Goal: Navigation & Orientation: Find specific page/section

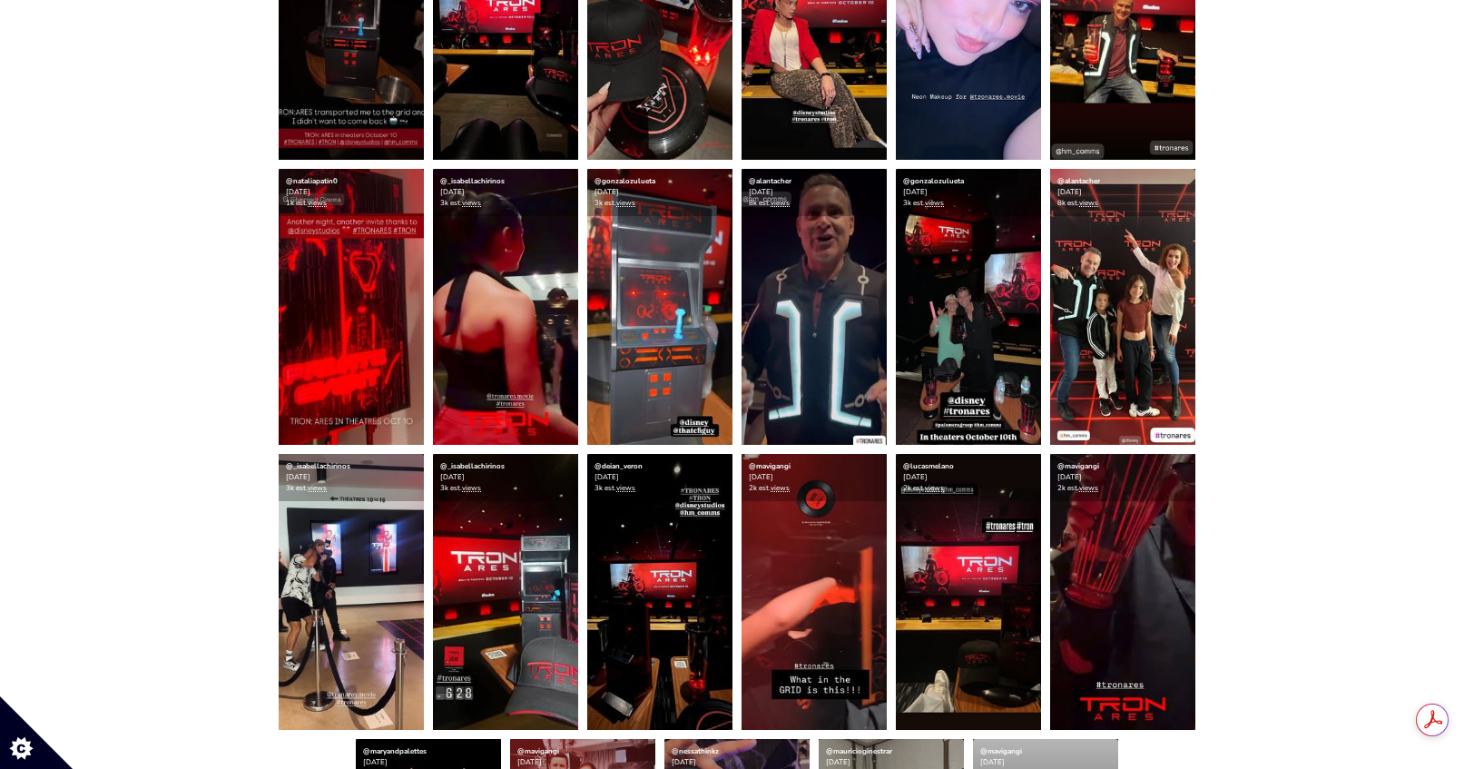
scroll to position [1226, 0]
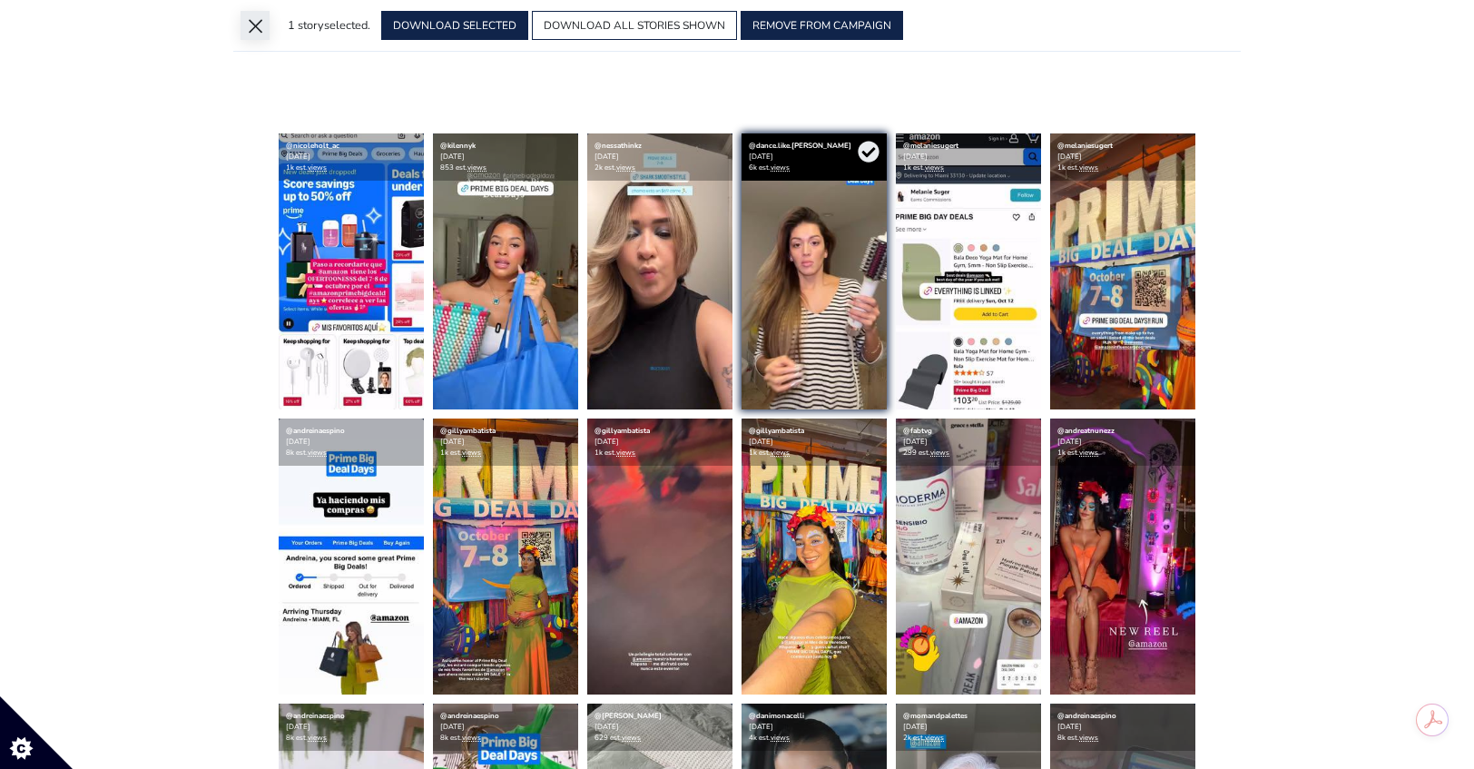
click at [244, 27] on button "×" at bounding box center [255, 25] width 29 height 29
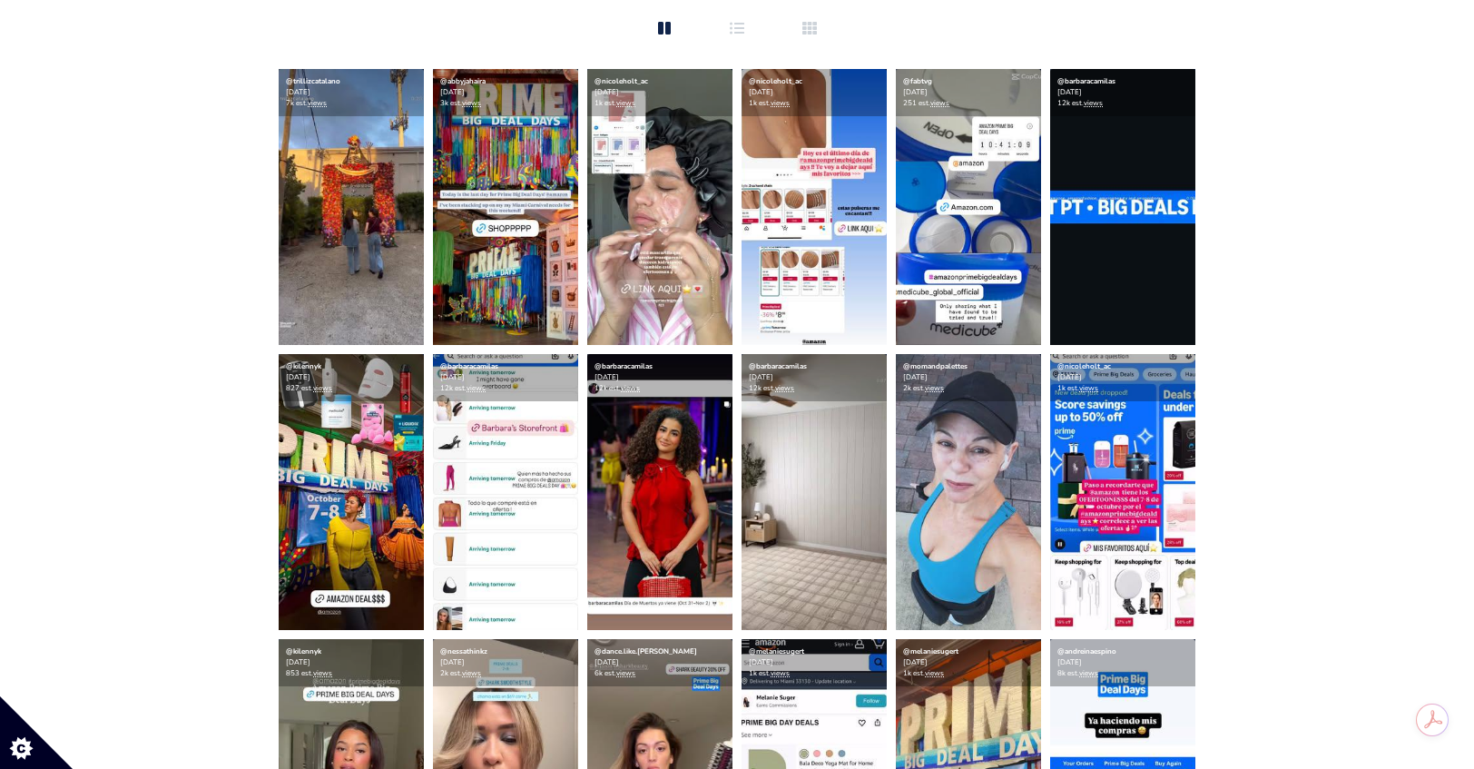
scroll to position [478, 0]
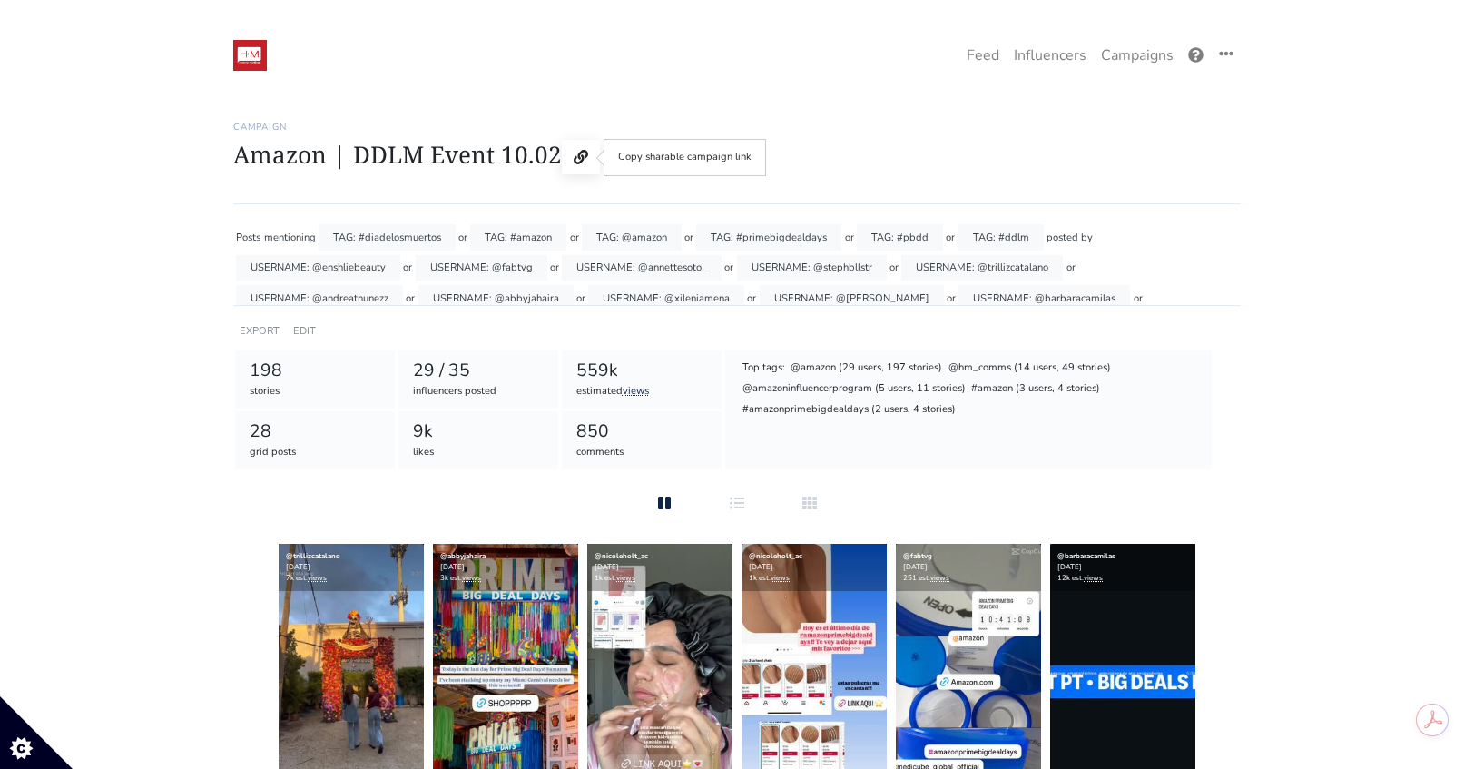
click at [578, 150] on icon at bounding box center [581, 157] width 15 height 15
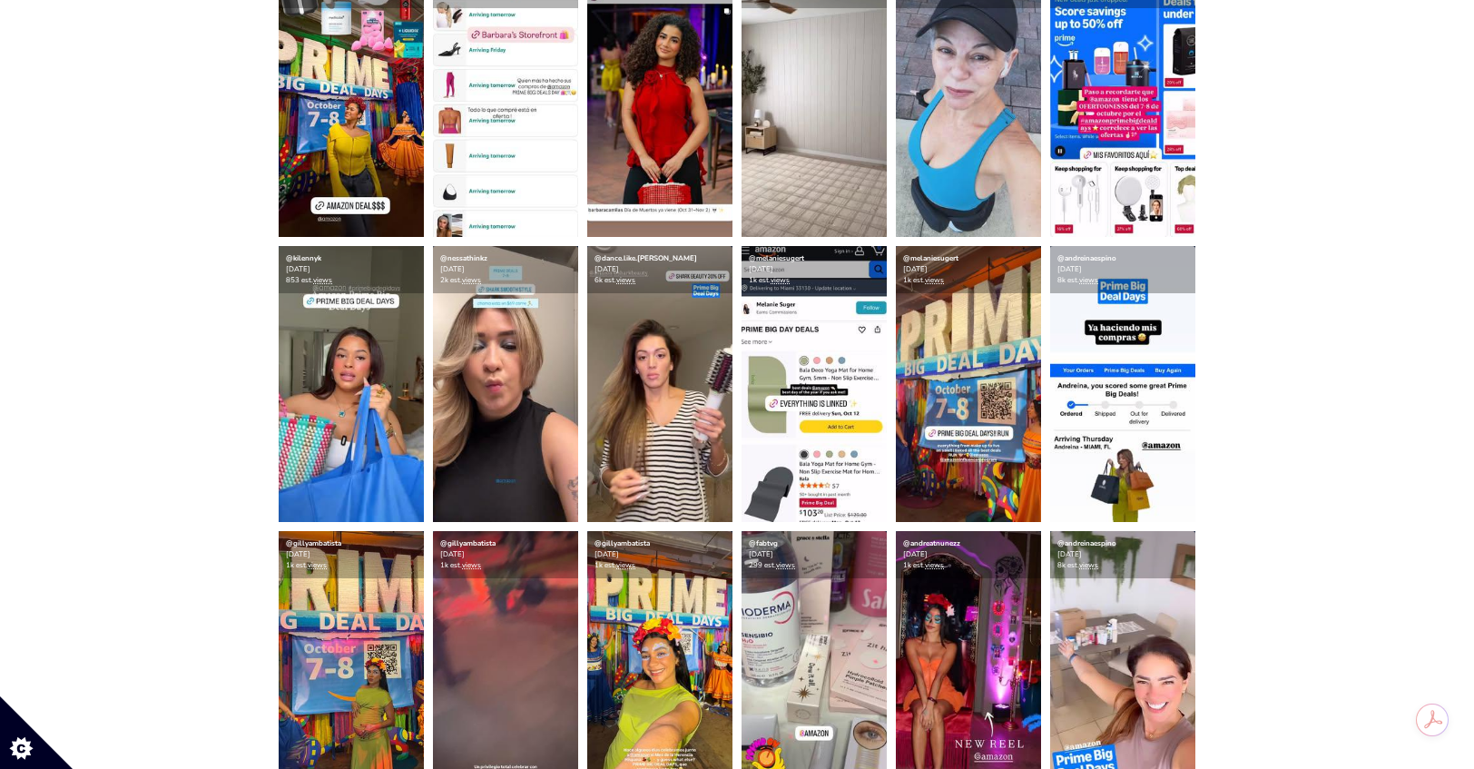
scroll to position [924, 0]
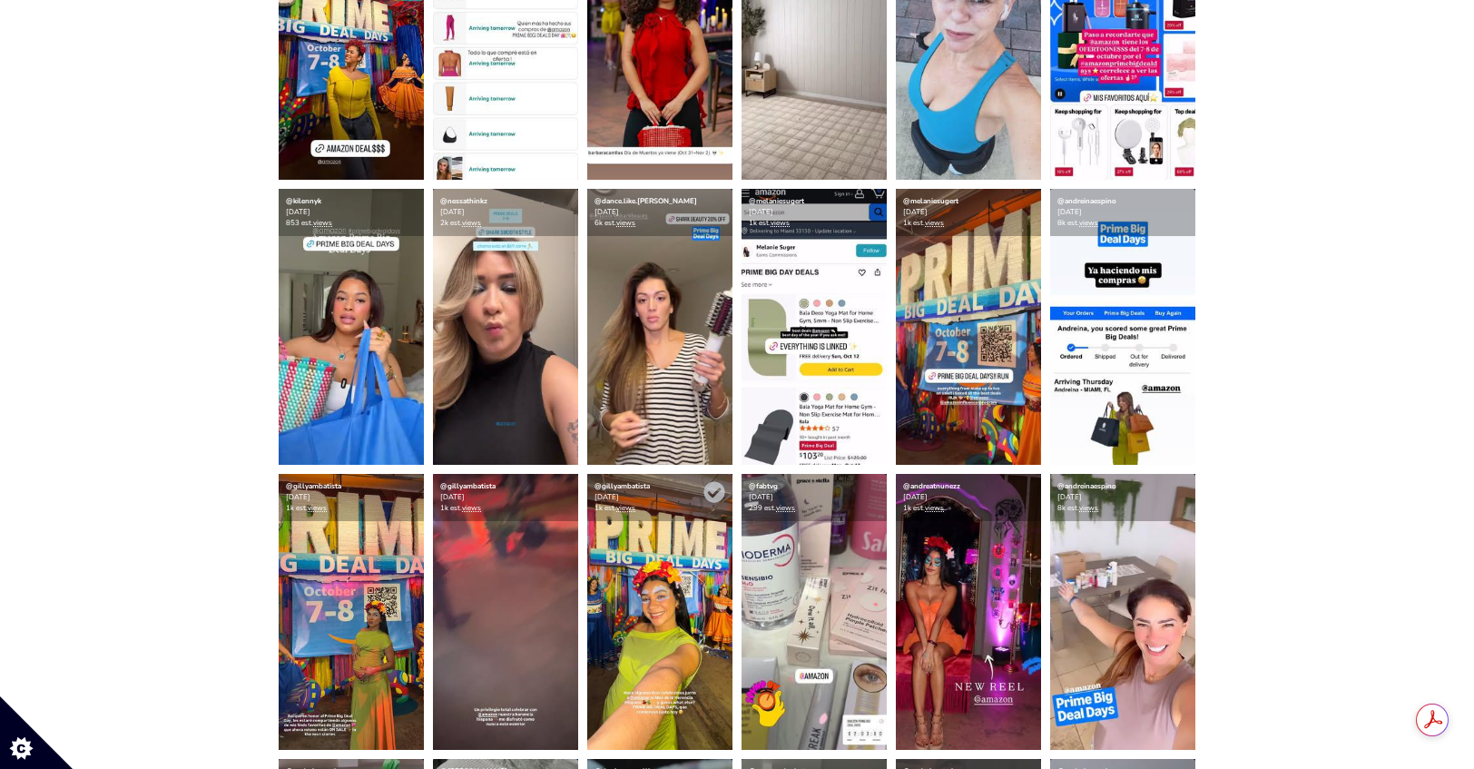
click at [674, 602] on img at bounding box center [659, 612] width 145 height 276
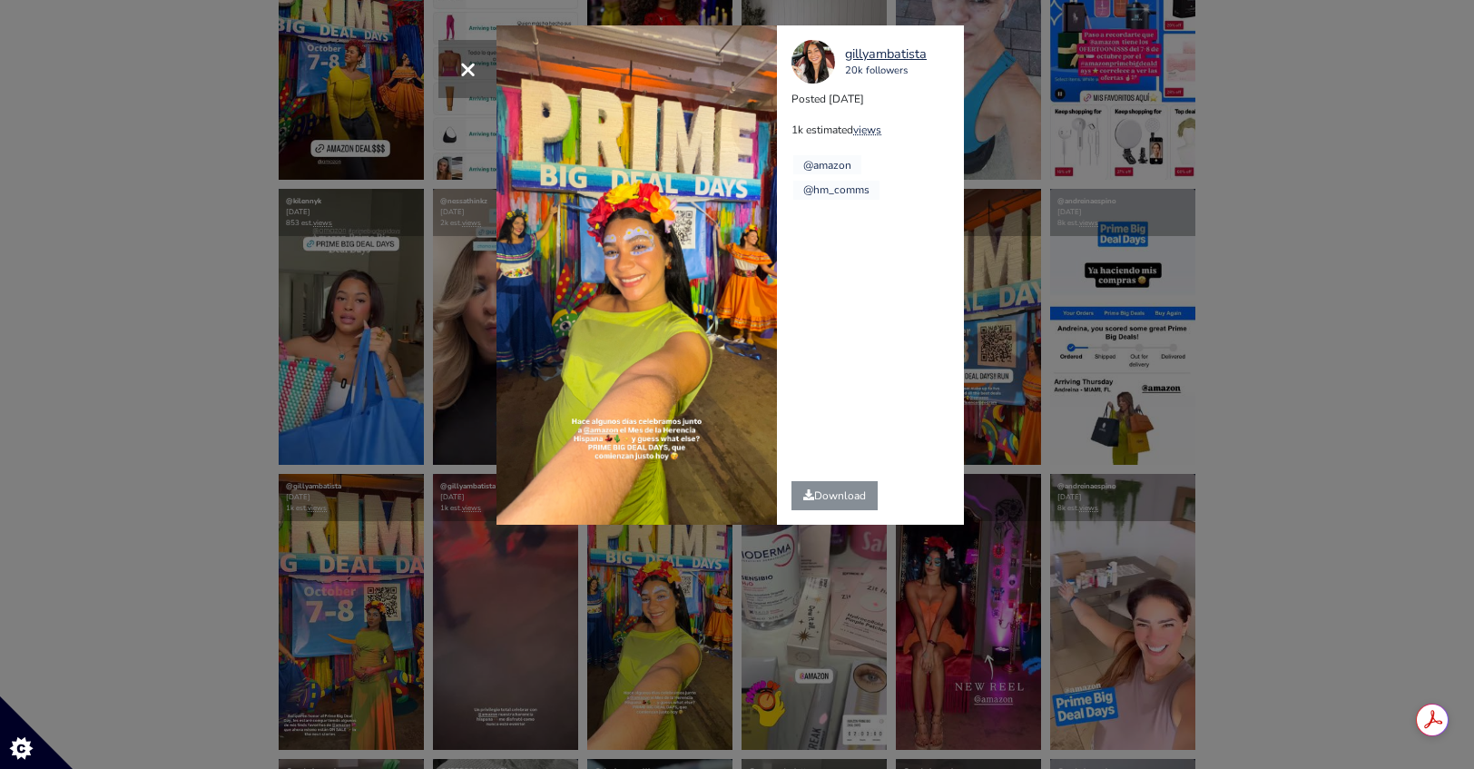
click at [1303, 337] on div "× gillyambatista 20k followers Posted 2025-10-07 1k estimated views @amazon" at bounding box center [737, 384] width 1474 height 769
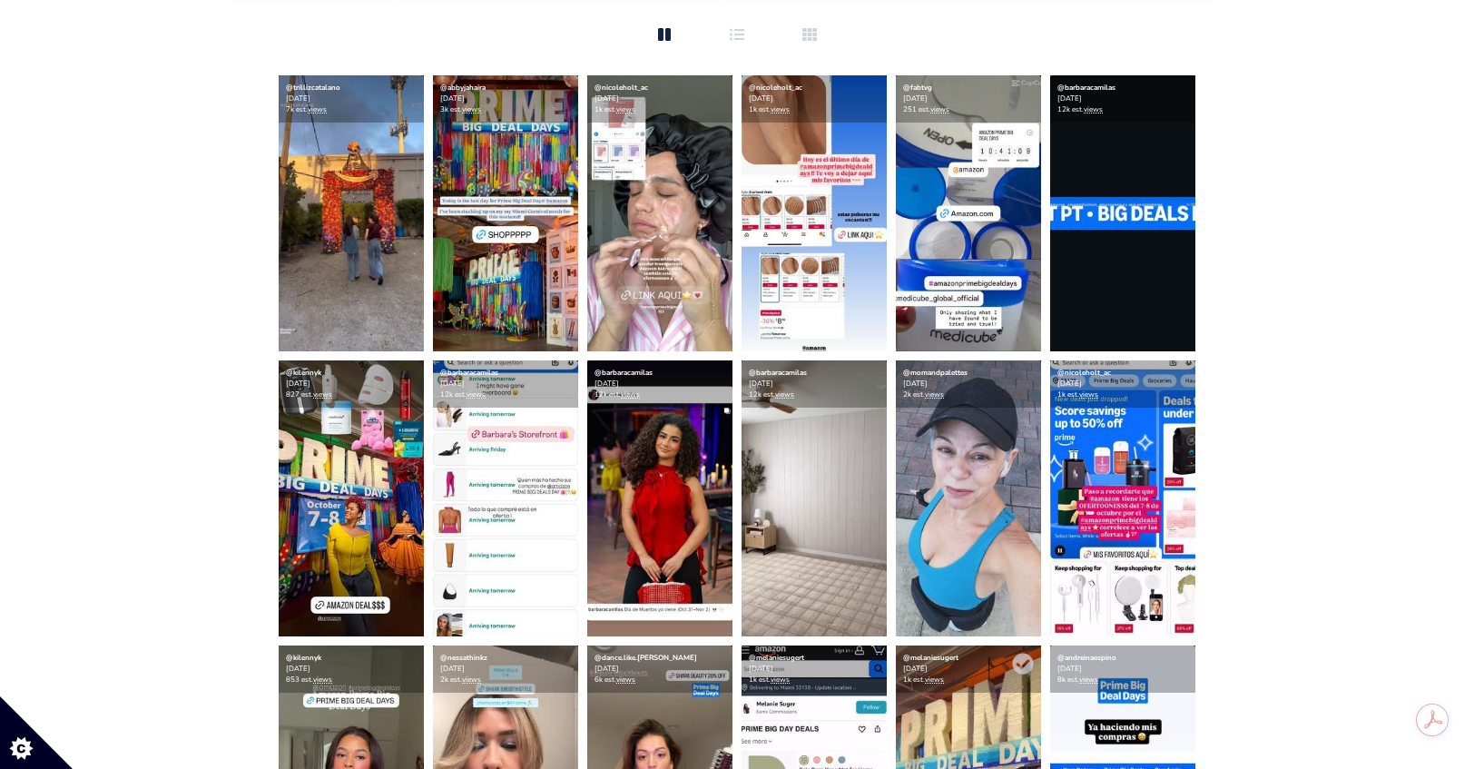
scroll to position [473, 0]
